Goal: Task Accomplishment & Management: Manage account settings

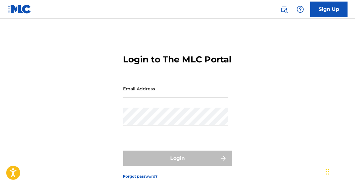
click at [164, 108] on div "Email Address" at bounding box center [175, 94] width 105 height 28
click at [166, 98] on input "Email Address" at bounding box center [175, 89] width 105 height 18
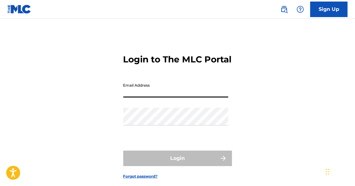
type input "lancehagwood@gmail.com"
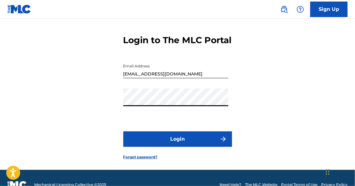
scroll to position [41, 0]
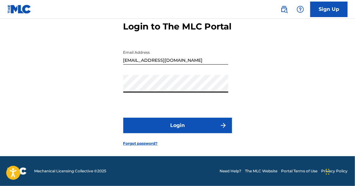
click at [180, 128] on button "Login" at bounding box center [177, 126] width 109 height 16
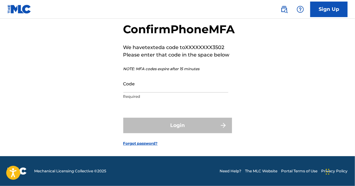
scroll to position [43, 0]
click at [183, 88] on input "Code" at bounding box center [175, 84] width 105 height 18
drag, startPoint x: 91, startPoint y: 48, endPoint x: 89, endPoint y: 44, distance: 3.8
click at [91, 47] on div "Confirm Phone MFA We have texted a code to XXXXXXXX3502 Please enter that code …" at bounding box center [177, 79] width 355 height 154
click at [21, 34] on div "Confirm Phone MFA We have texted a code to XXXXXXXX3502 Please enter that code …" at bounding box center [177, 79] width 355 height 154
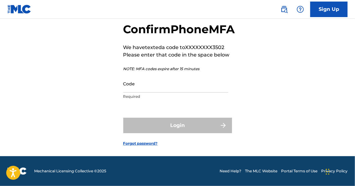
click at [95, 87] on div "Confirm Phone MFA We have texted a code to XXXXXXXX3502 Please enter that code …" at bounding box center [177, 79] width 355 height 154
